Goal: Task Accomplishment & Management: Manage account settings

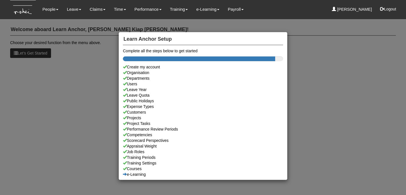
click at [56, 10] on div "Learn Anchor Setup Complete all the steps below to get started Create my accoun…" at bounding box center [203, 97] width 406 height 195
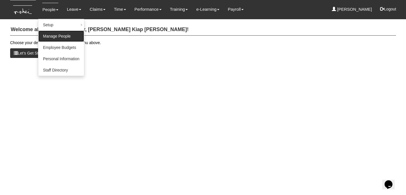
click at [57, 35] on link "Manage People" at bounding box center [60, 35] width 45 height 11
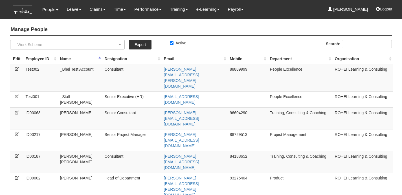
select select "50"
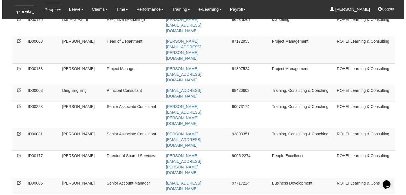
scroll to position [0, 0]
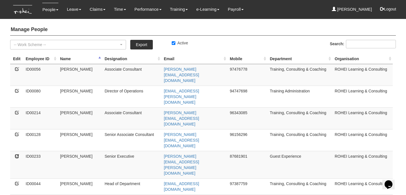
click at [17, 154] on icon at bounding box center [17, 156] width 4 height 4
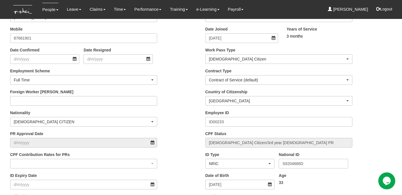
scroll to position [135, 0]
